Goal: Task Accomplishment & Management: Manage account settings

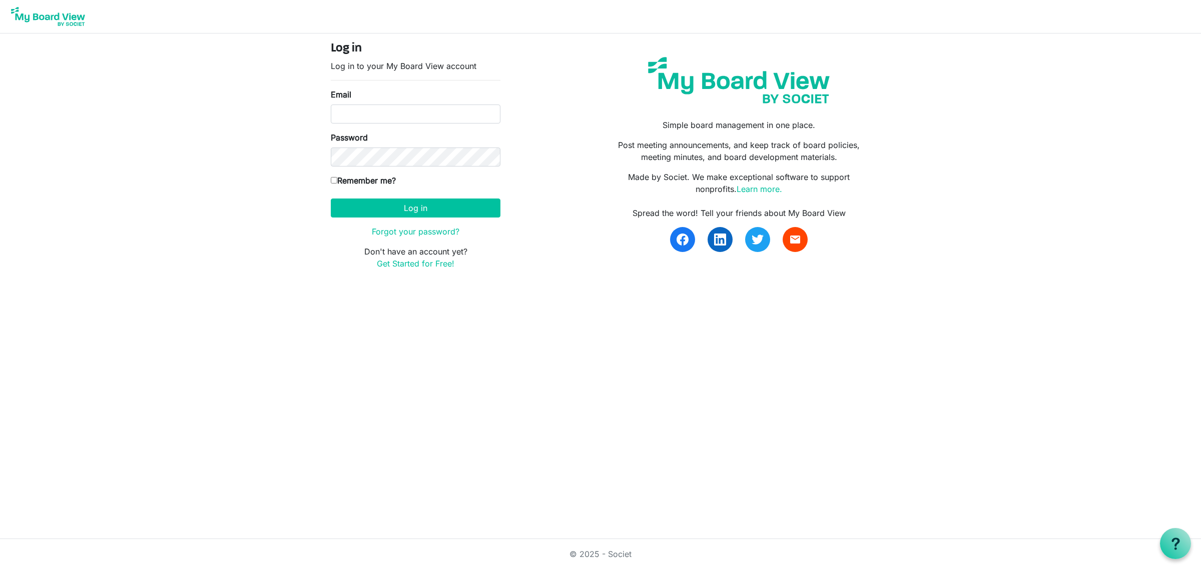
click at [148, 136] on body "Log in Log in to your My Board View account Email Password Remember me? Europe/…" at bounding box center [600, 143] width 1201 height 286
click at [24, 17] on img at bounding box center [48, 16] width 80 height 25
